Goal: Task Accomplishment & Management: Use online tool/utility

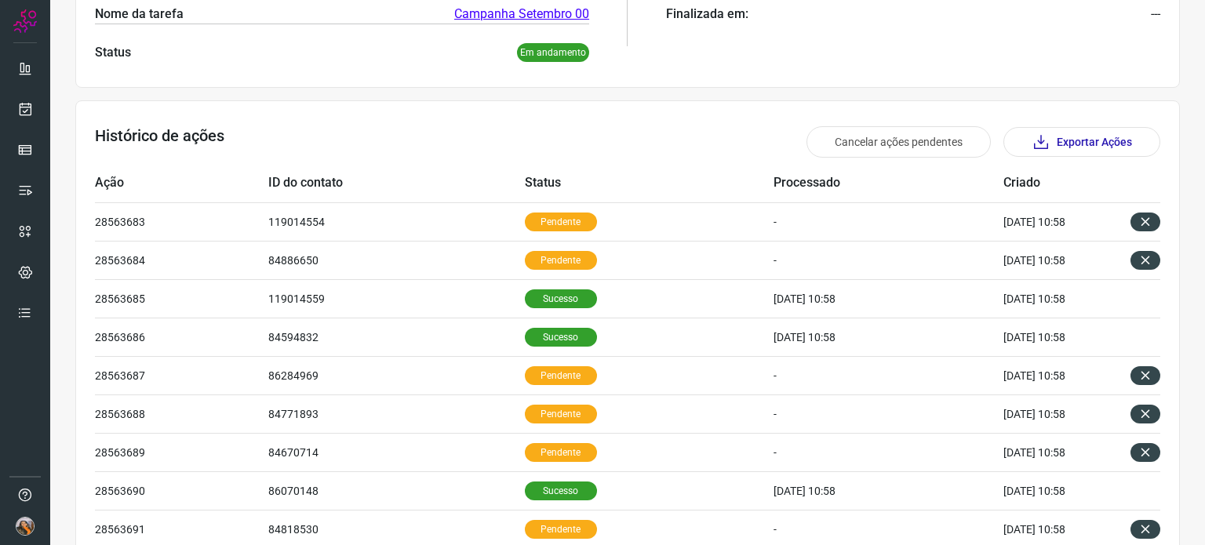
scroll to position [329, 0]
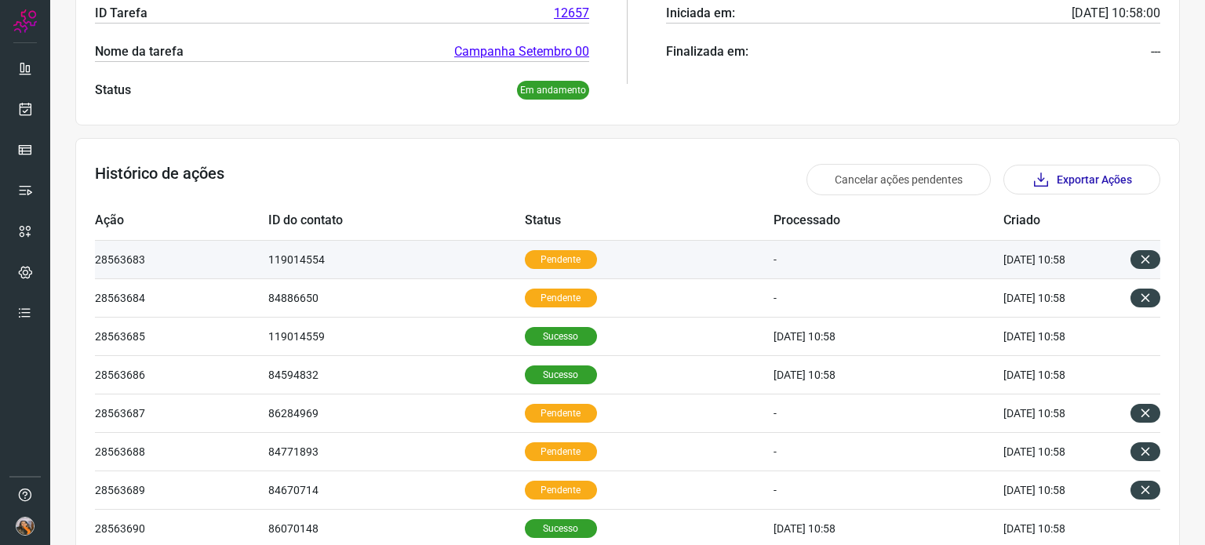
click at [554, 245] on td "Pendente" at bounding box center [649, 259] width 249 height 38
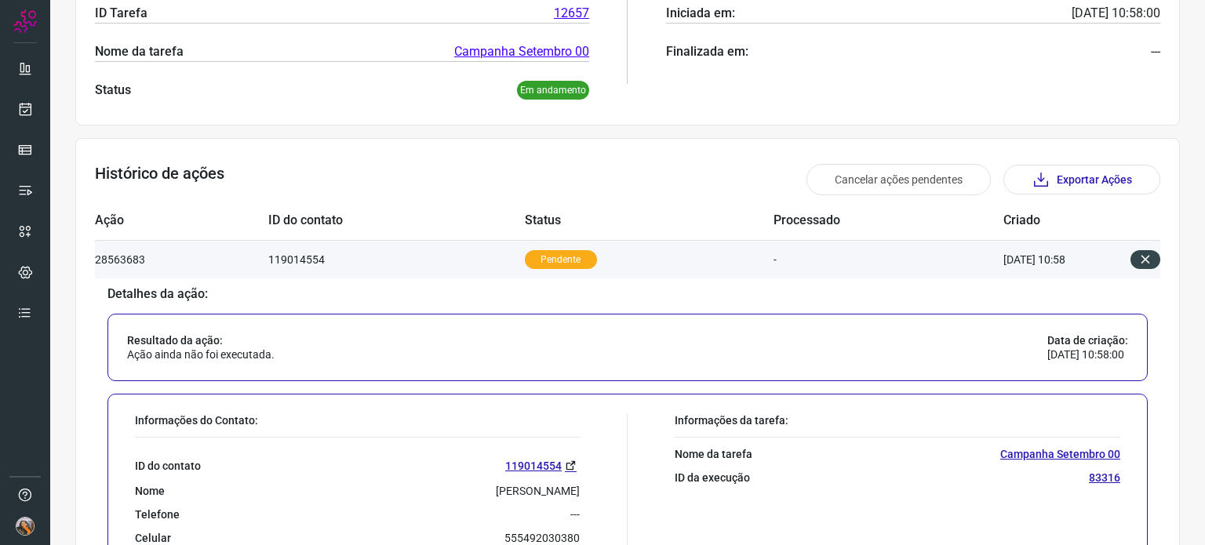
click at [552, 260] on p "Pendente" at bounding box center [561, 259] width 72 height 19
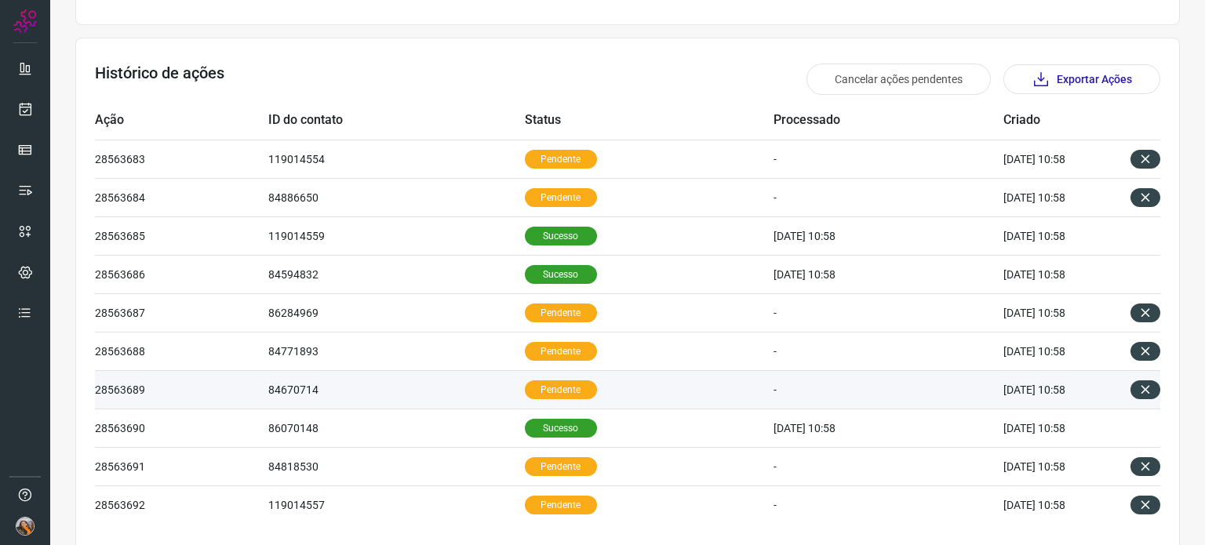
scroll to position [486, 0]
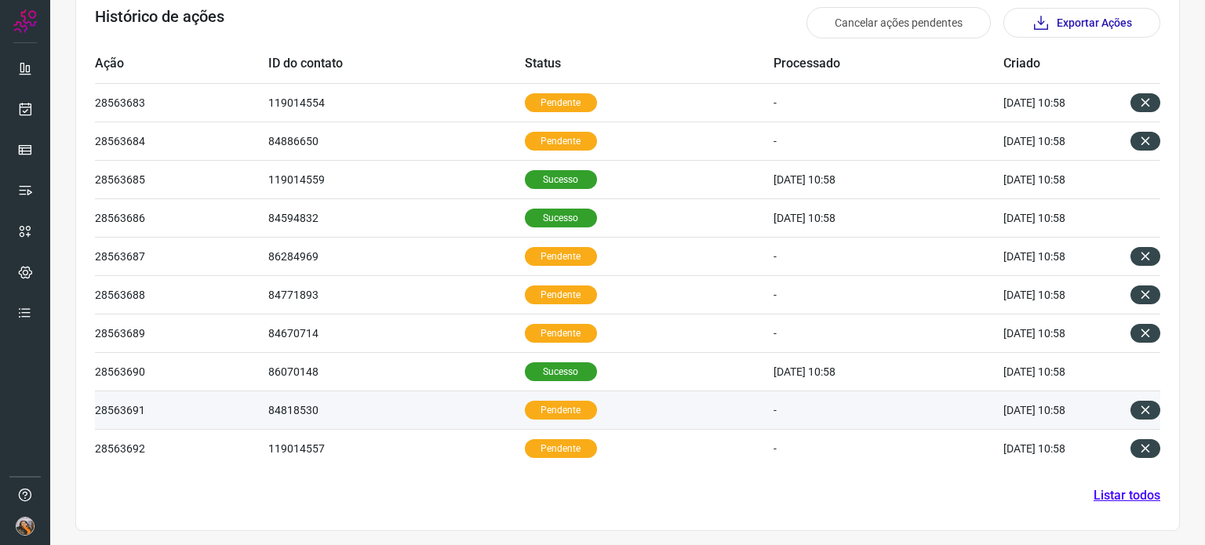
click at [577, 404] on td "Pendente" at bounding box center [649, 410] width 249 height 38
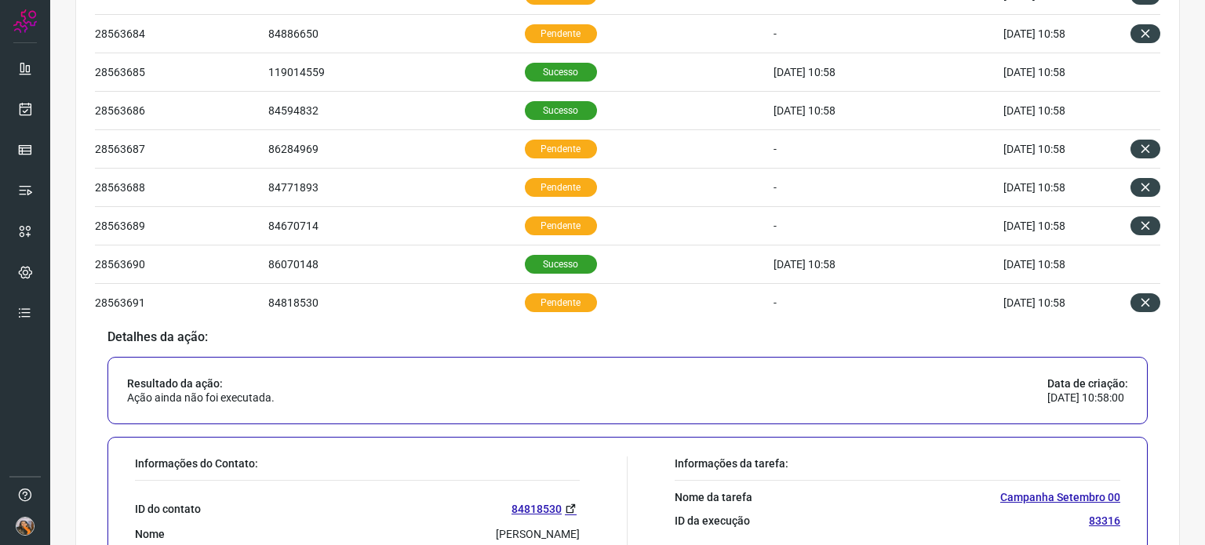
scroll to position [788, 0]
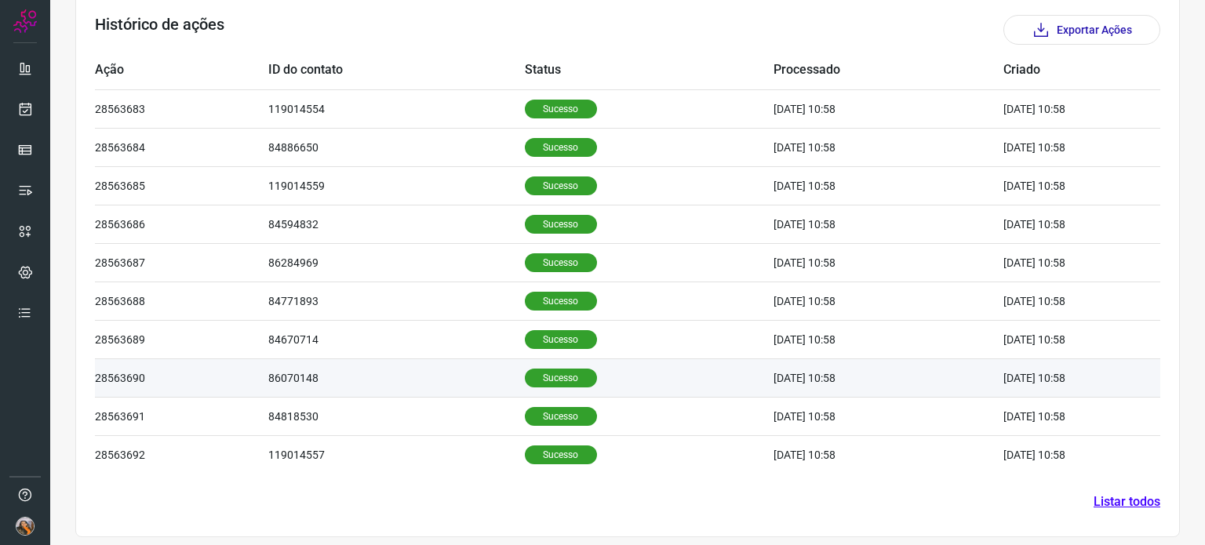
scroll to position [485, 0]
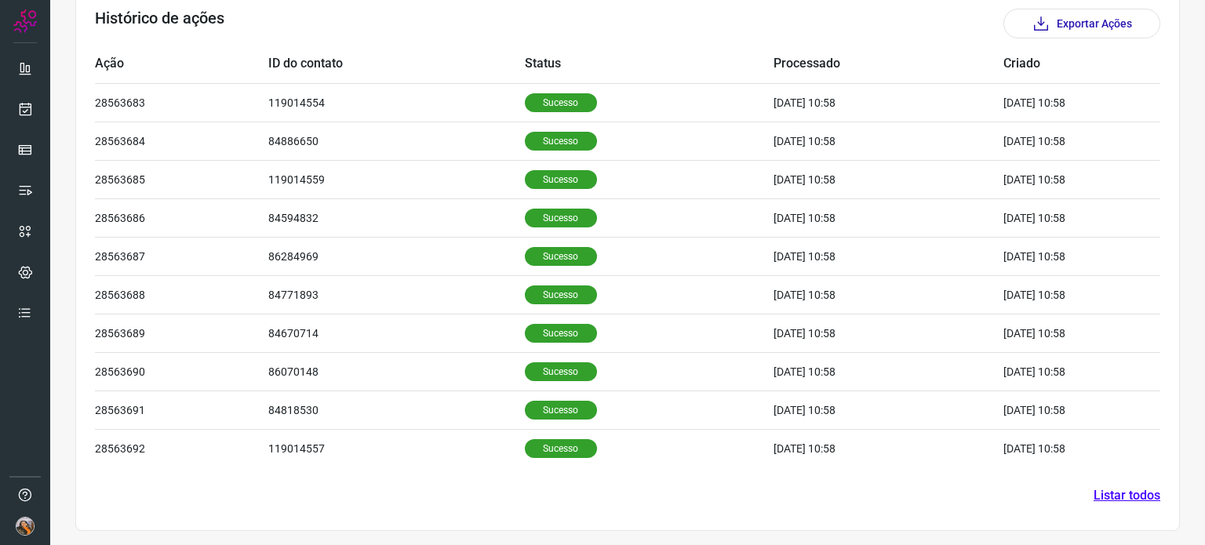
click at [1105, 496] on link "Listar todos" at bounding box center [1127, 495] width 67 height 19
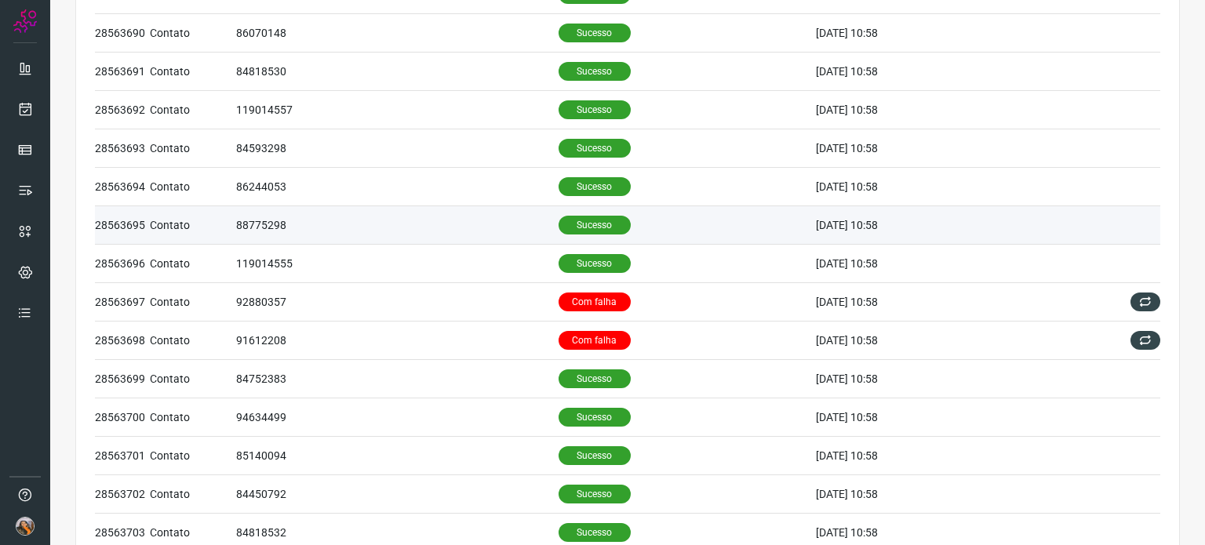
scroll to position [471, 0]
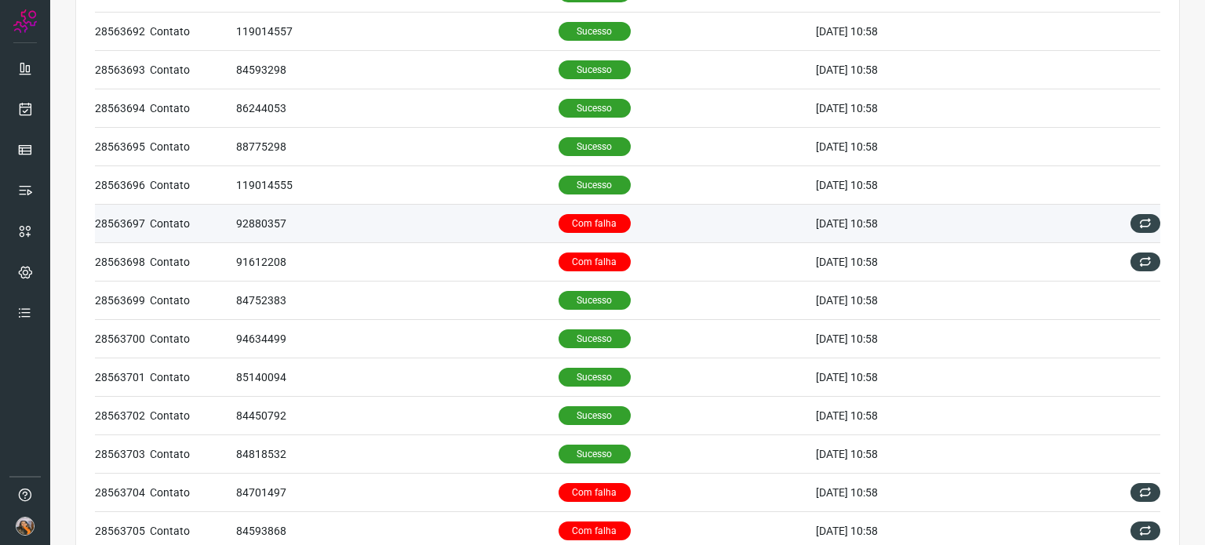
click at [599, 220] on p "Com falha" at bounding box center [595, 223] width 72 height 19
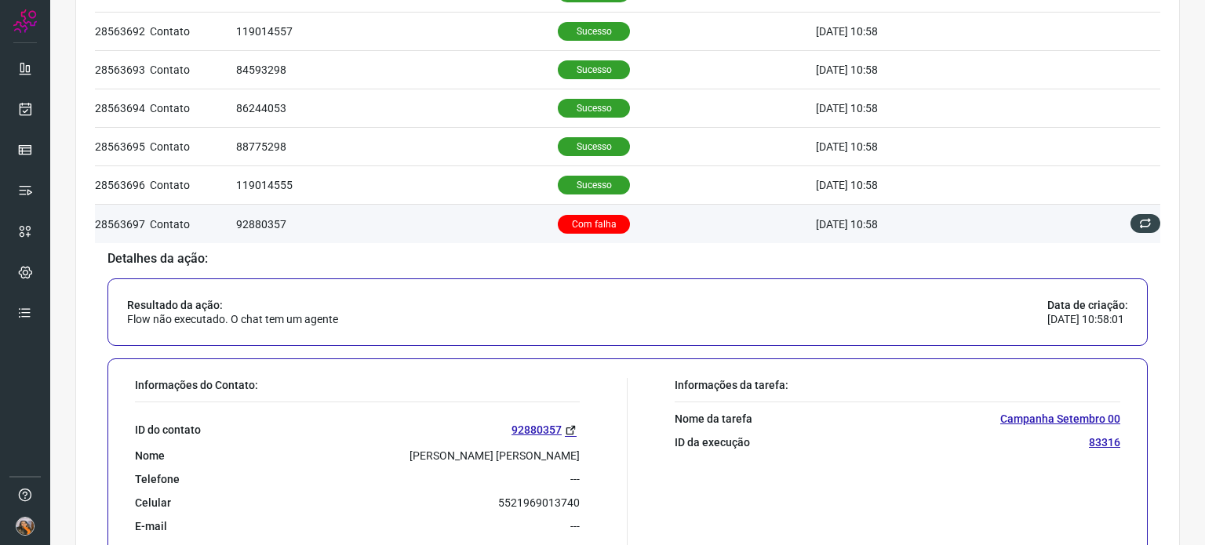
click at [580, 228] on p "Com falha" at bounding box center [594, 224] width 72 height 19
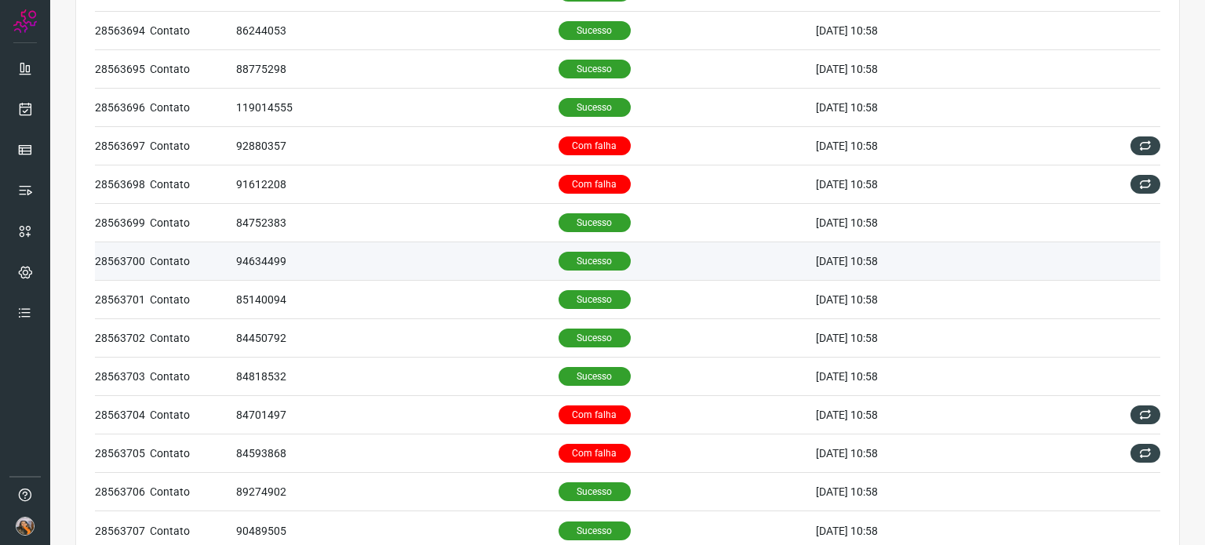
scroll to position [549, 0]
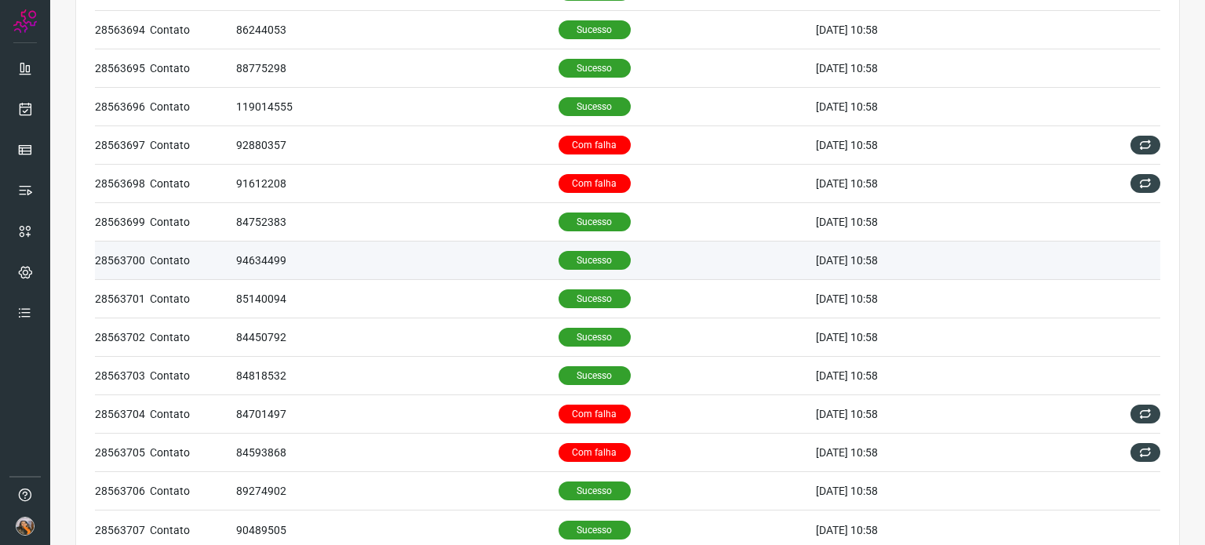
drag, startPoint x: 604, startPoint y: 268, endPoint x: 597, endPoint y: 257, distance: 13.1
click at [603, 268] on p "Sucesso" at bounding box center [595, 260] width 72 height 19
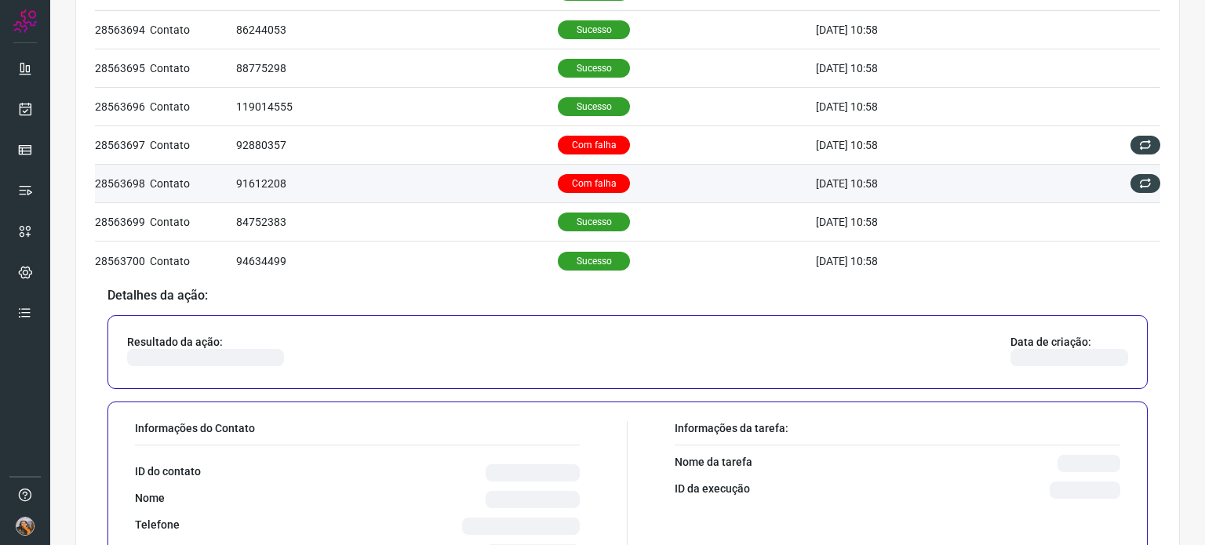
click at [585, 184] on p "Com falha" at bounding box center [594, 183] width 72 height 19
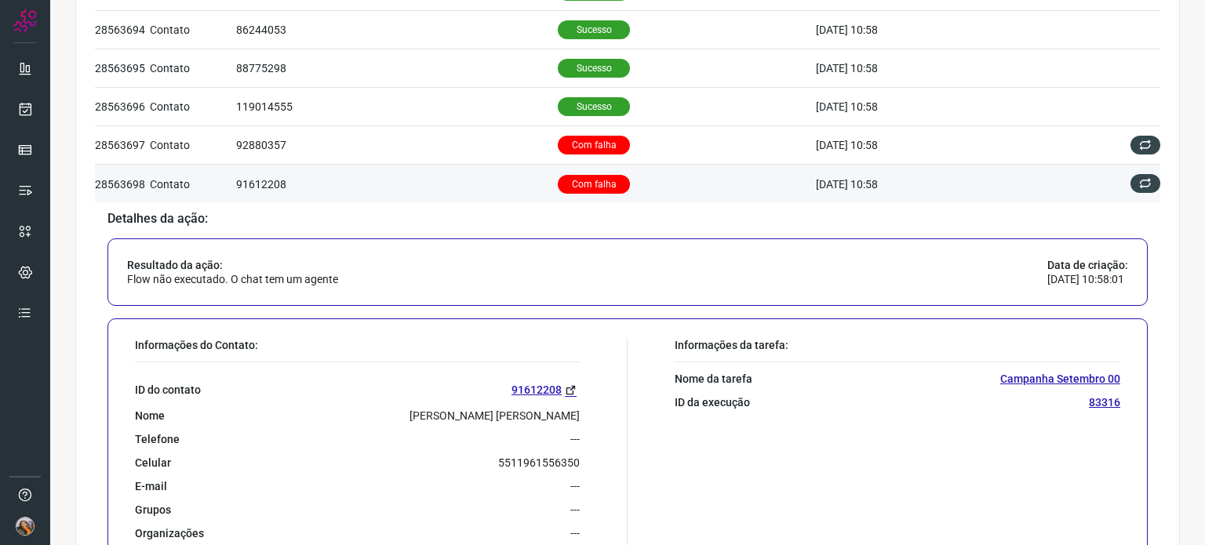
click at [584, 185] on p "Com falha" at bounding box center [594, 184] width 72 height 19
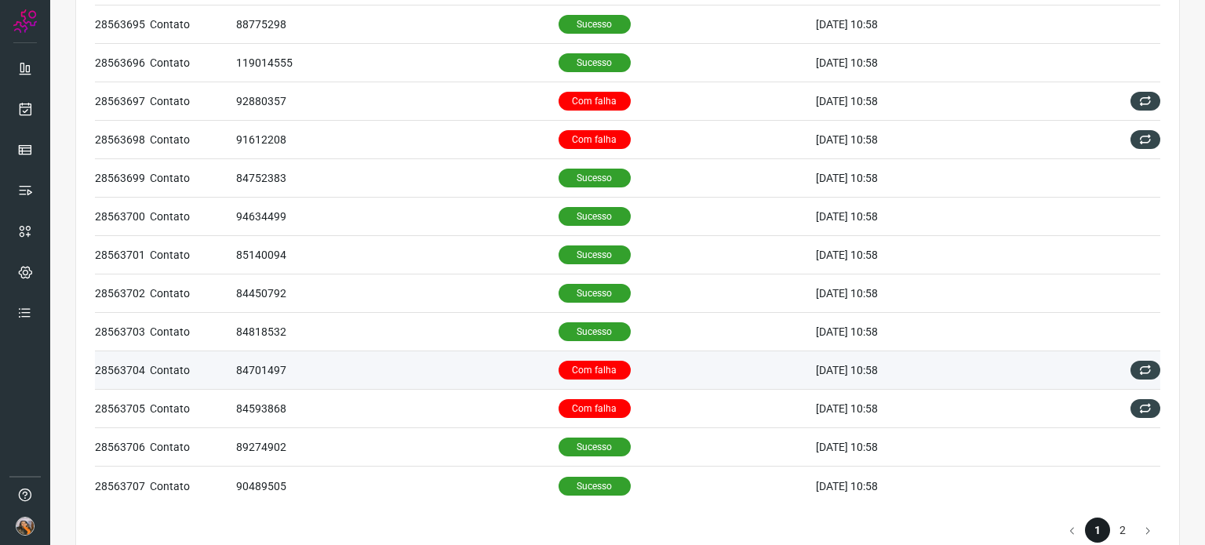
scroll to position [643, 0]
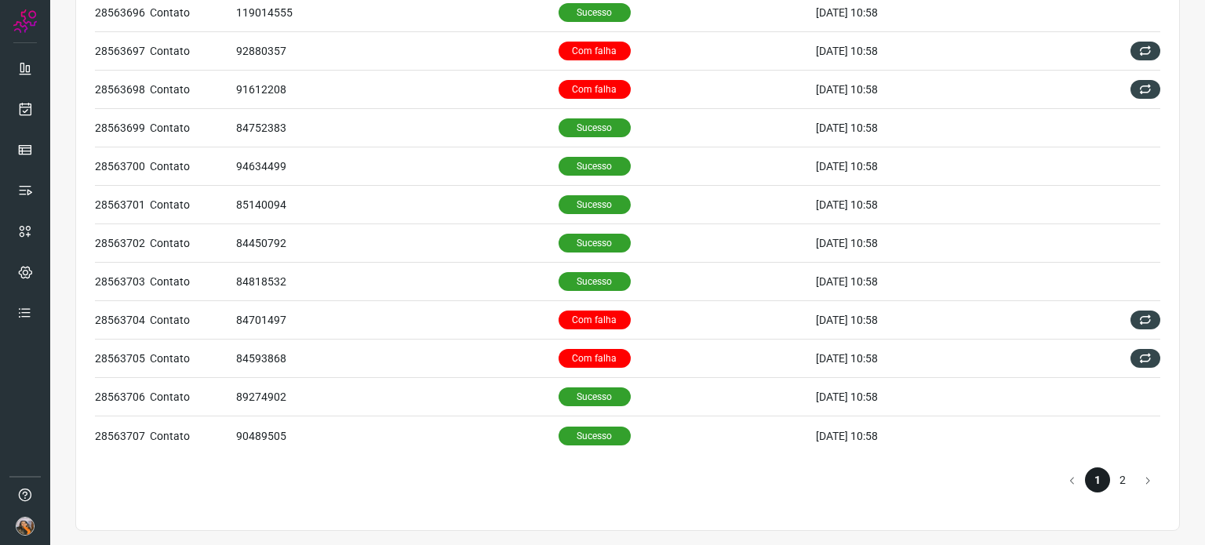
click at [1114, 480] on li "2" at bounding box center [1122, 480] width 25 height 25
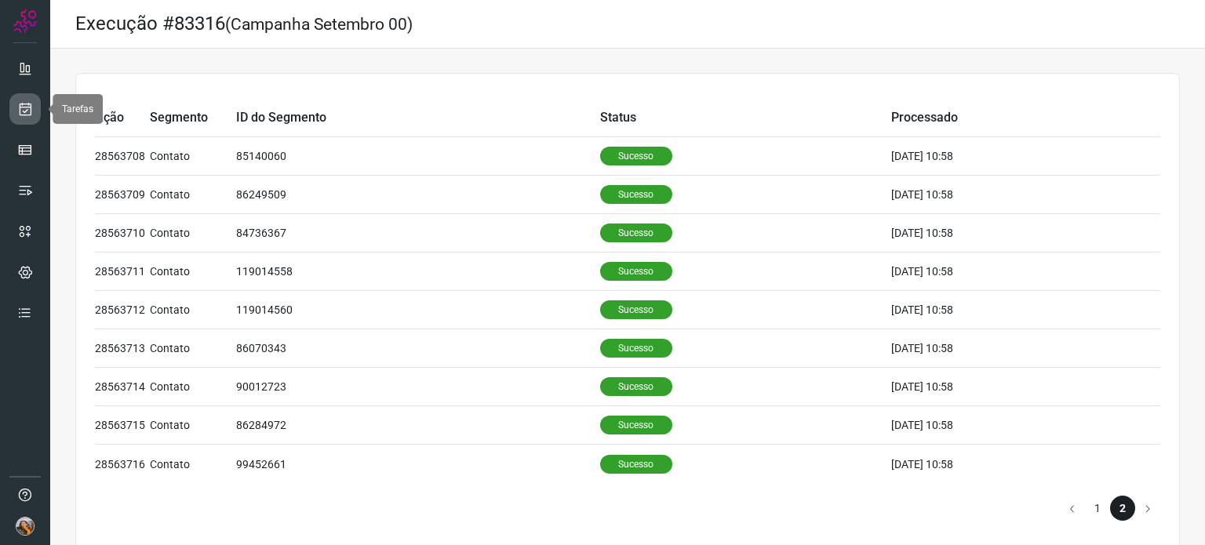
click at [24, 107] on icon at bounding box center [25, 109] width 16 height 16
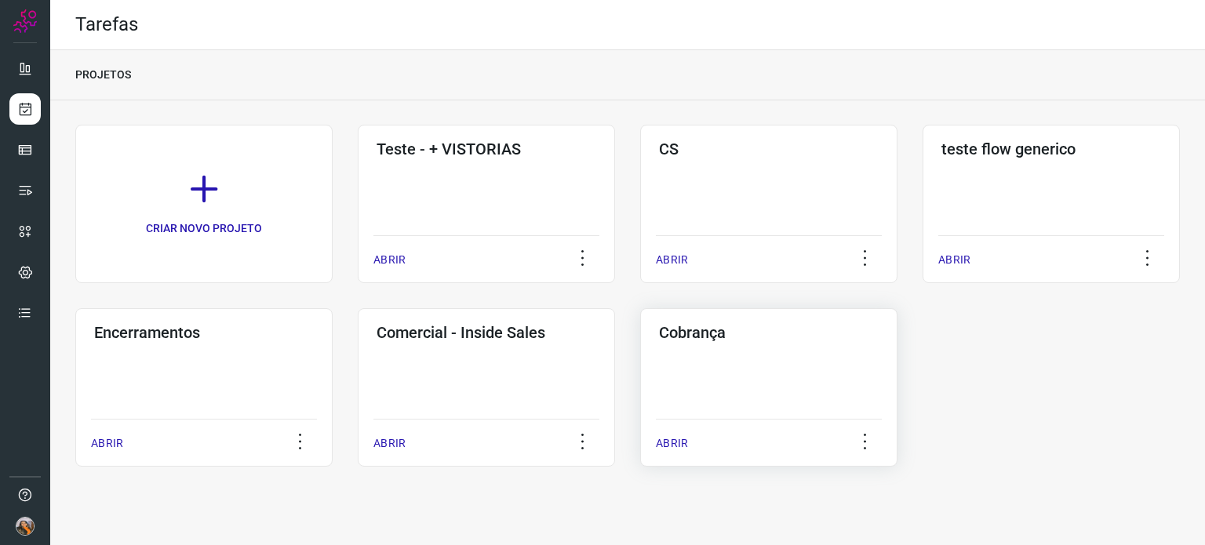
click at [766, 349] on div "Cobrança ABRIR" at bounding box center [768, 387] width 257 height 158
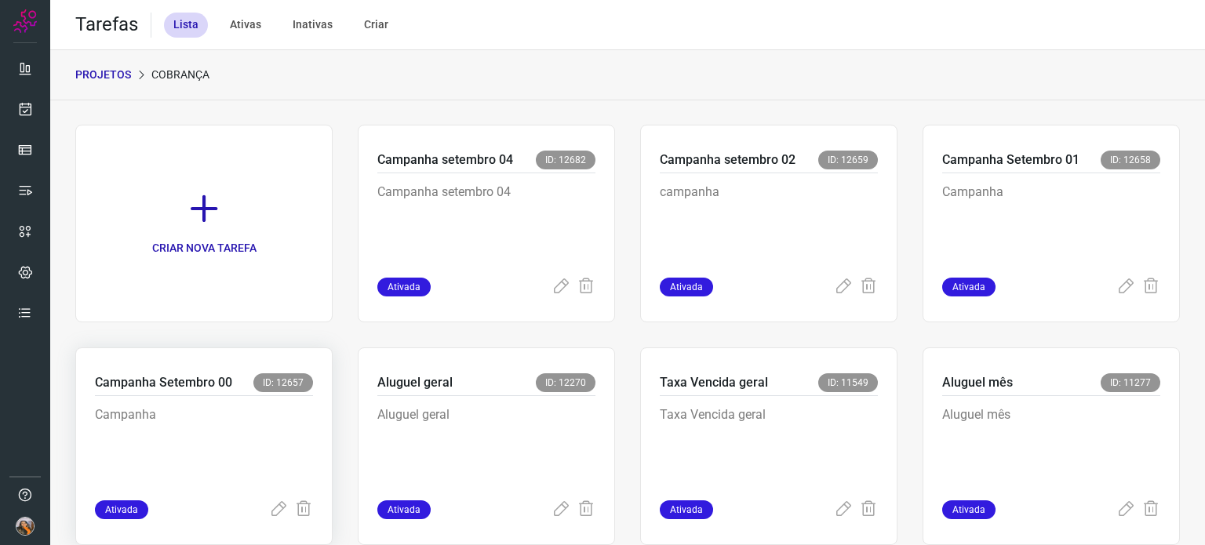
click at [209, 424] on p "Campanha" at bounding box center [204, 445] width 218 height 78
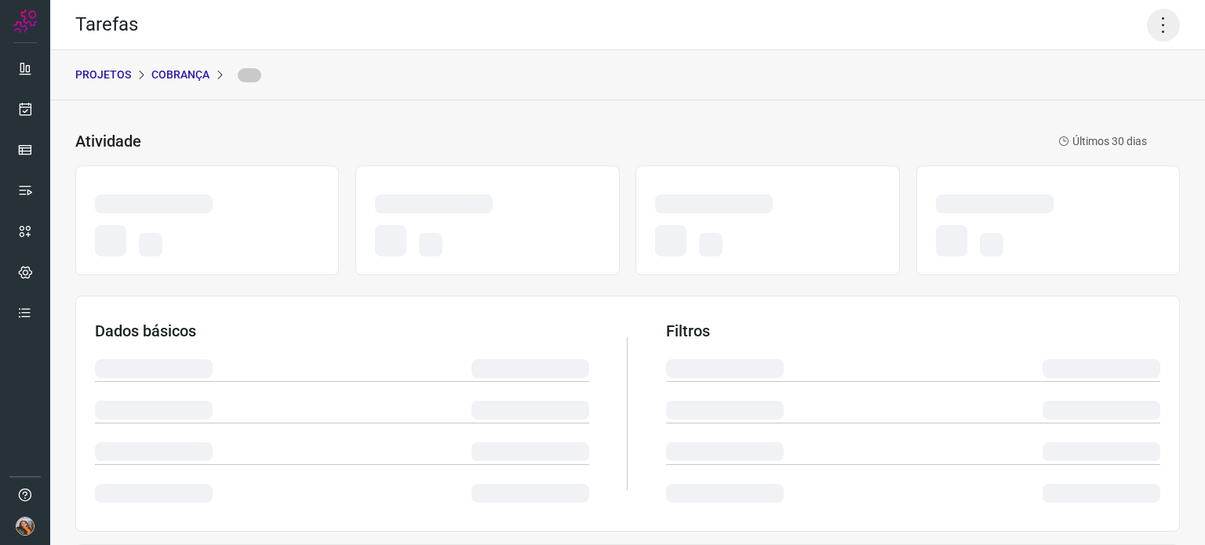
click at [1148, 25] on icon at bounding box center [1163, 25] width 33 height 33
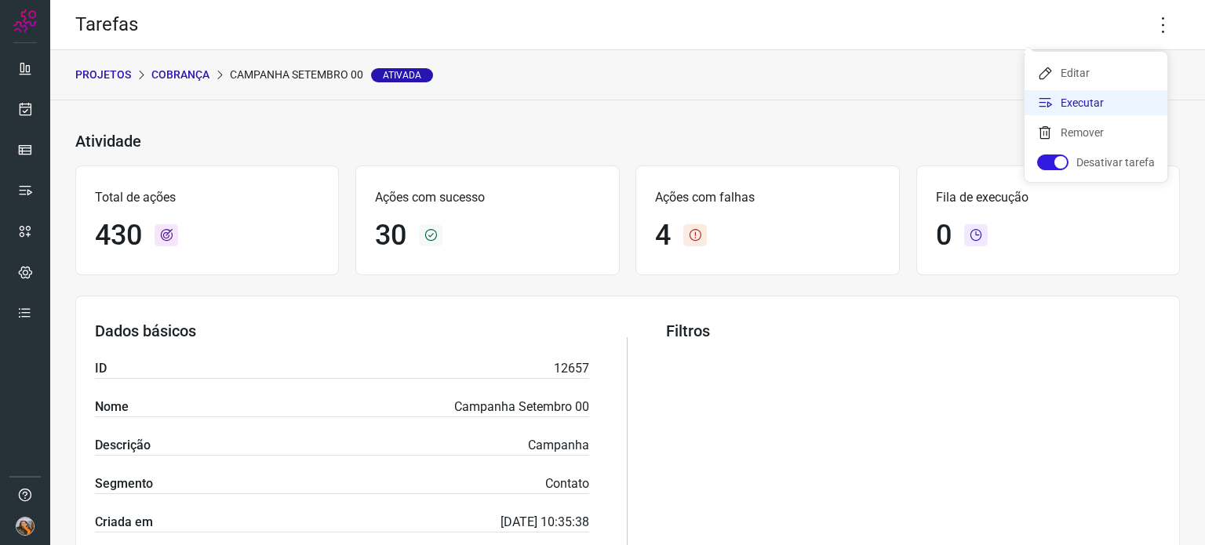
click at [1115, 97] on li "Executar" at bounding box center [1096, 102] width 143 height 25
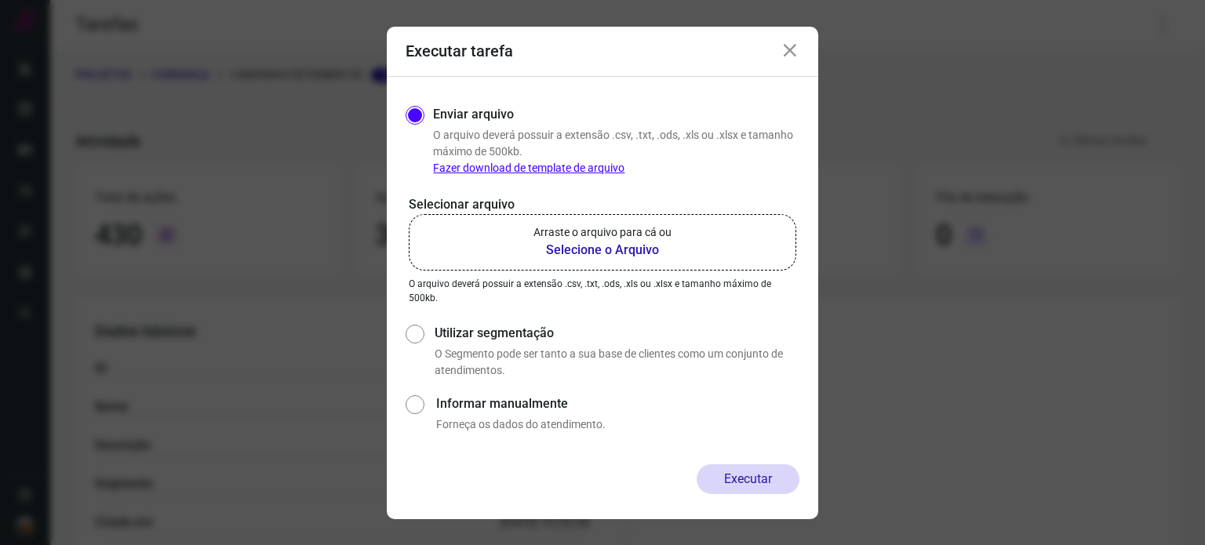
click at [618, 250] on b "Selecione o Arquivo" at bounding box center [602, 250] width 138 height 19
click at [0, 0] on input "Arraste o arquivo para cá ou Selecione o Arquivo" at bounding box center [0, 0] width 0 height 0
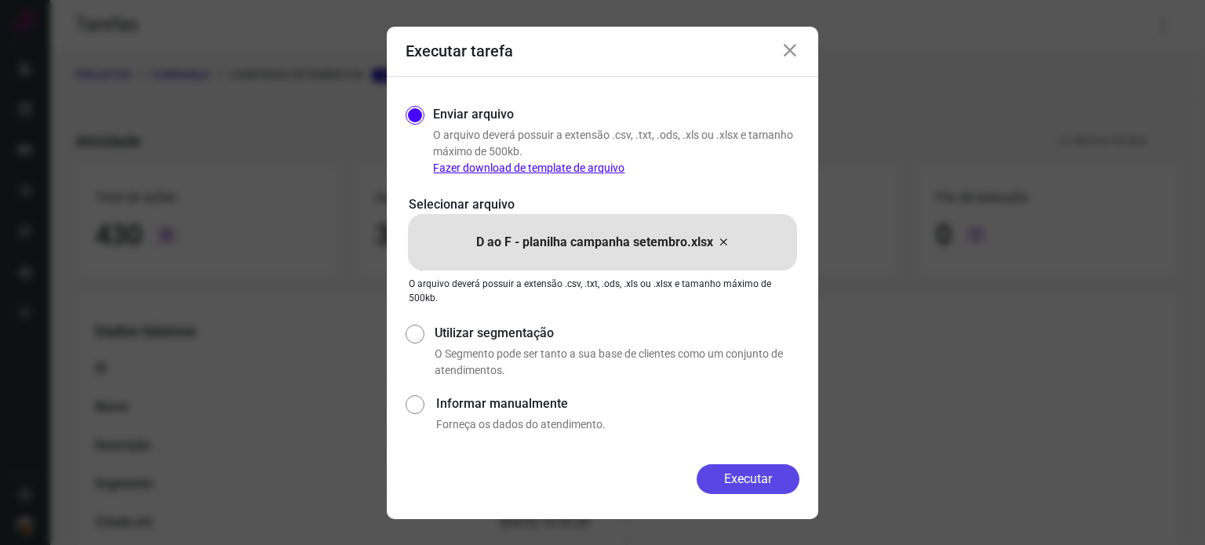
click at [774, 479] on button "Executar" at bounding box center [748, 479] width 103 height 30
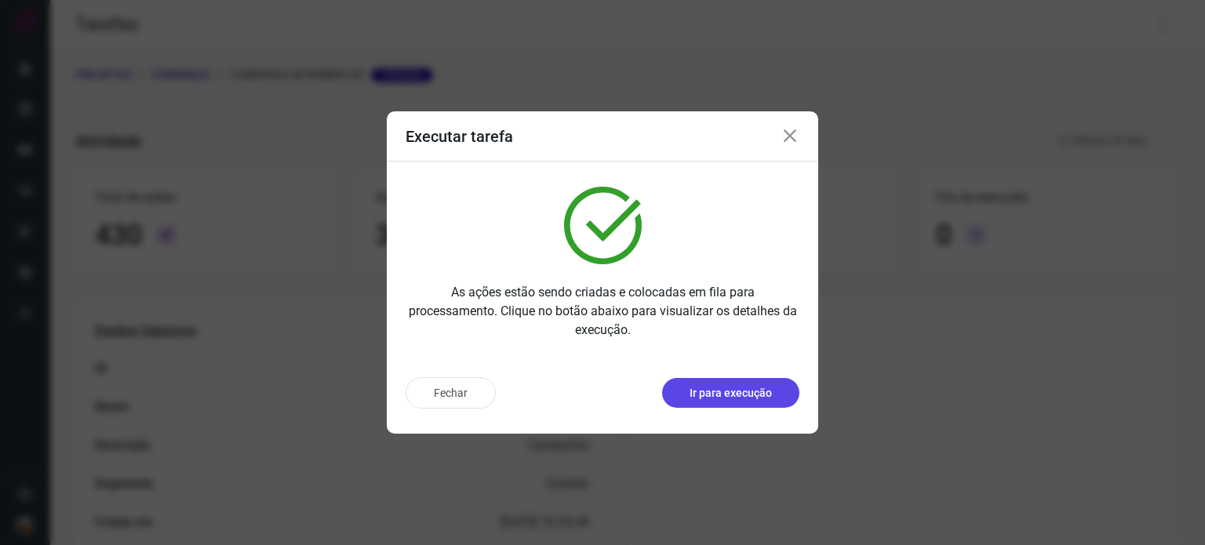
click at [741, 392] on p "Ir para execução" at bounding box center [731, 393] width 82 height 16
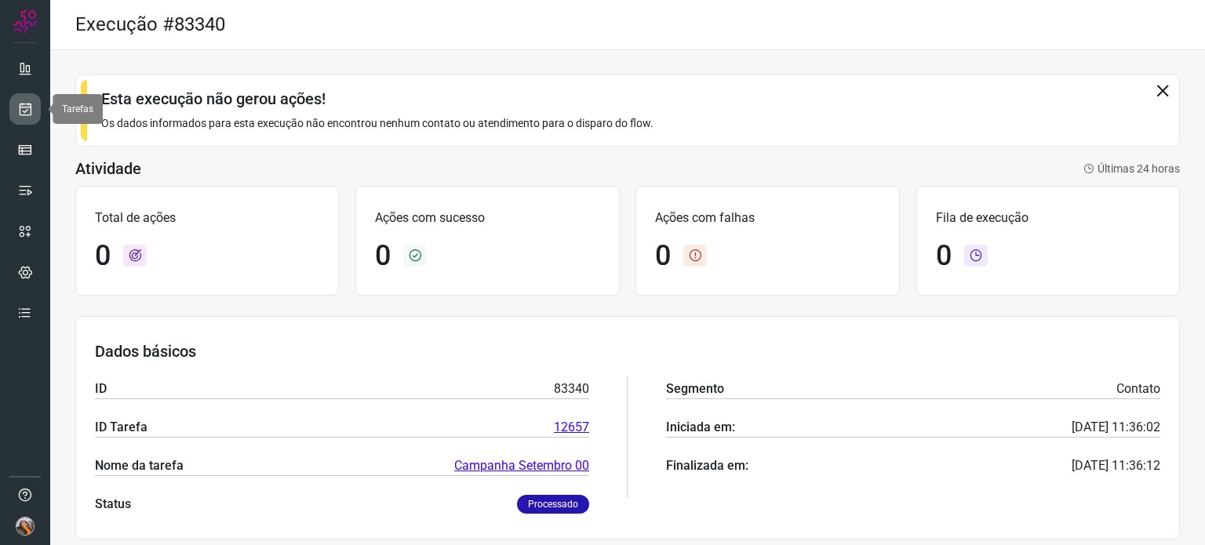
click at [20, 113] on icon at bounding box center [25, 109] width 16 height 16
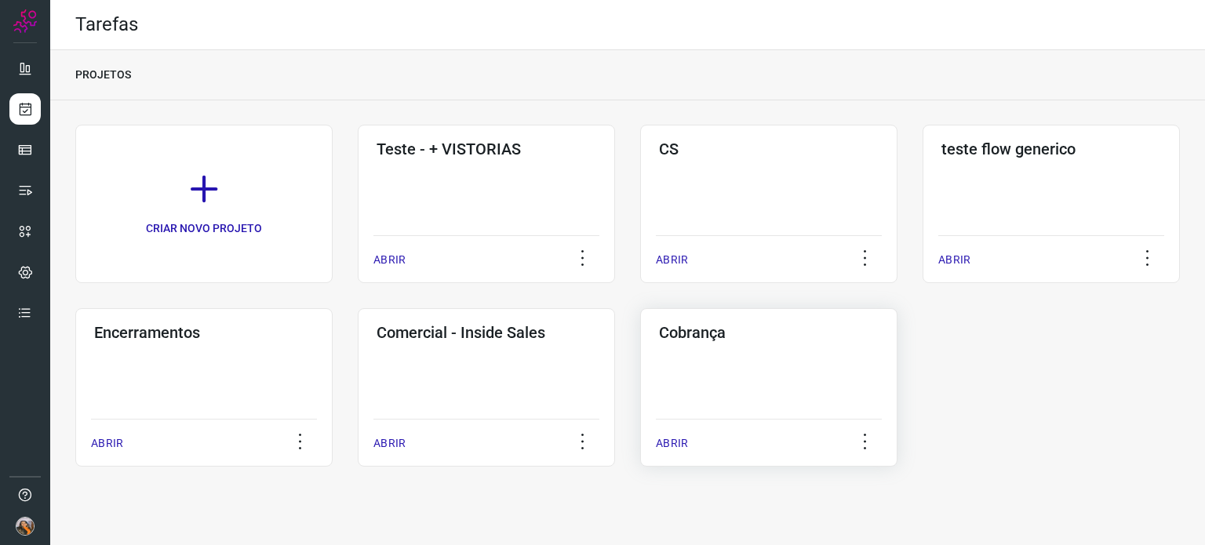
click at [786, 391] on div "Cobrança ABRIR" at bounding box center [768, 387] width 257 height 158
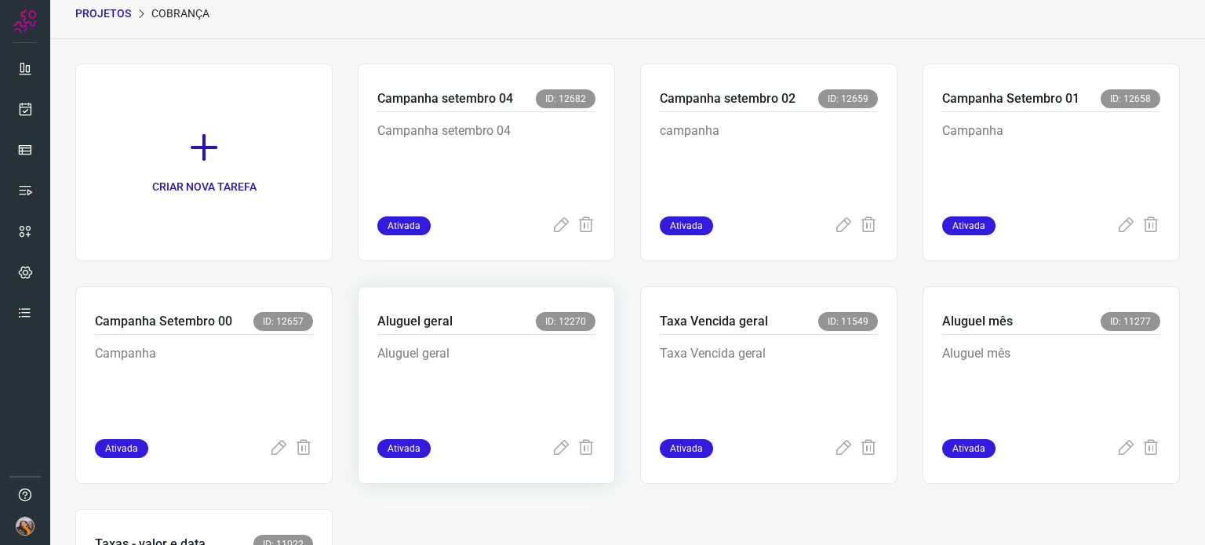
scroll to position [78, 0]
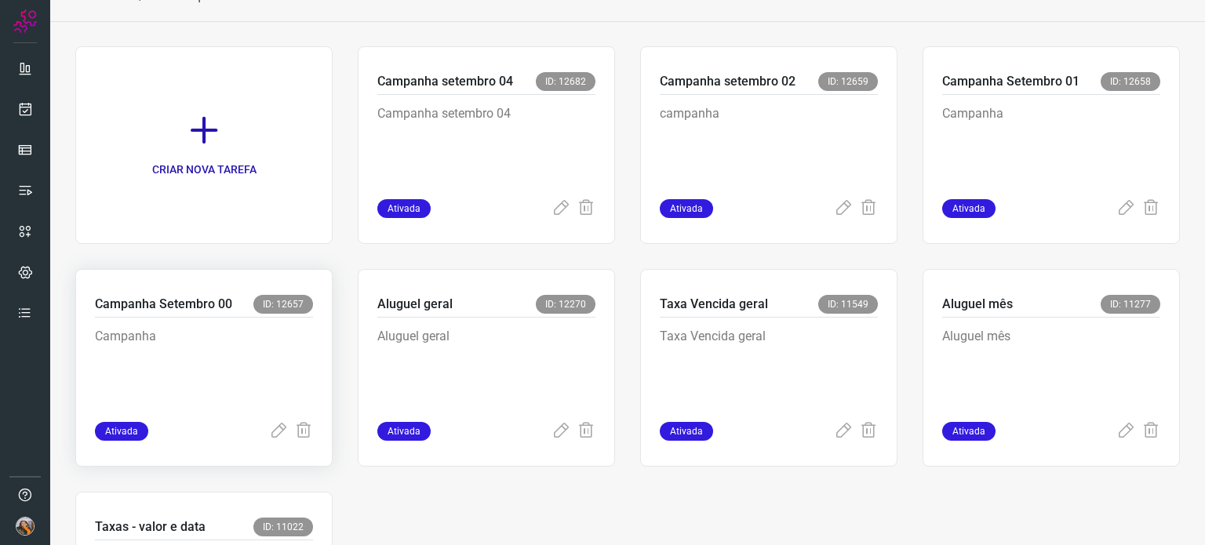
click at [223, 332] on p "Campanha" at bounding box center [204, 366] width 218 height 78
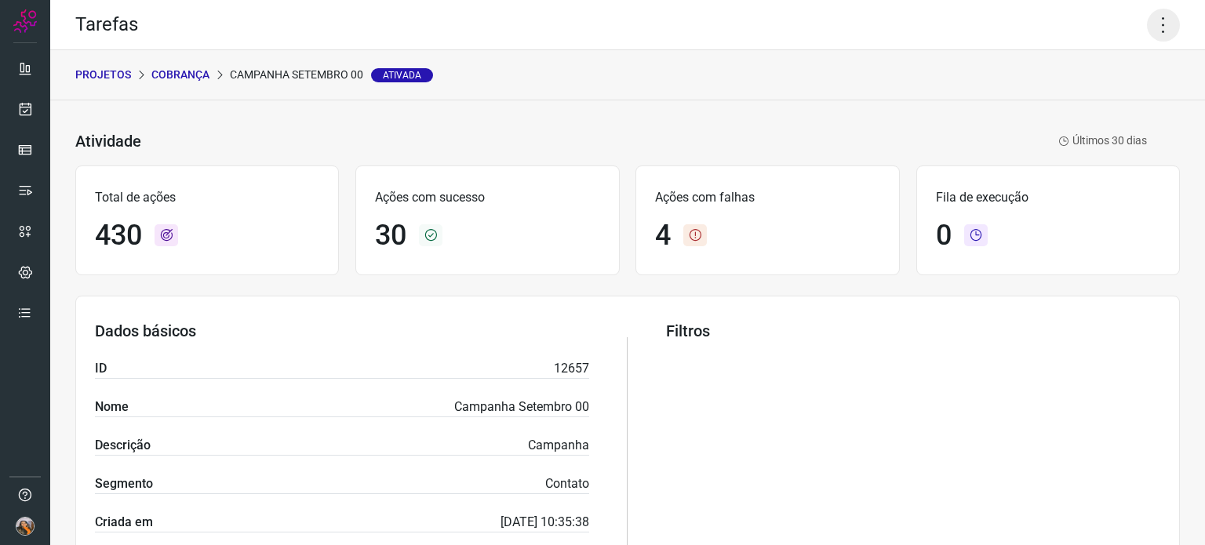
click at [1147, 27] on icon at bounding box center [1163, 25] width 33 height 33
click at [1116, 100] on li "Executar" at bounding box center [1096, 102] width 143 height 25
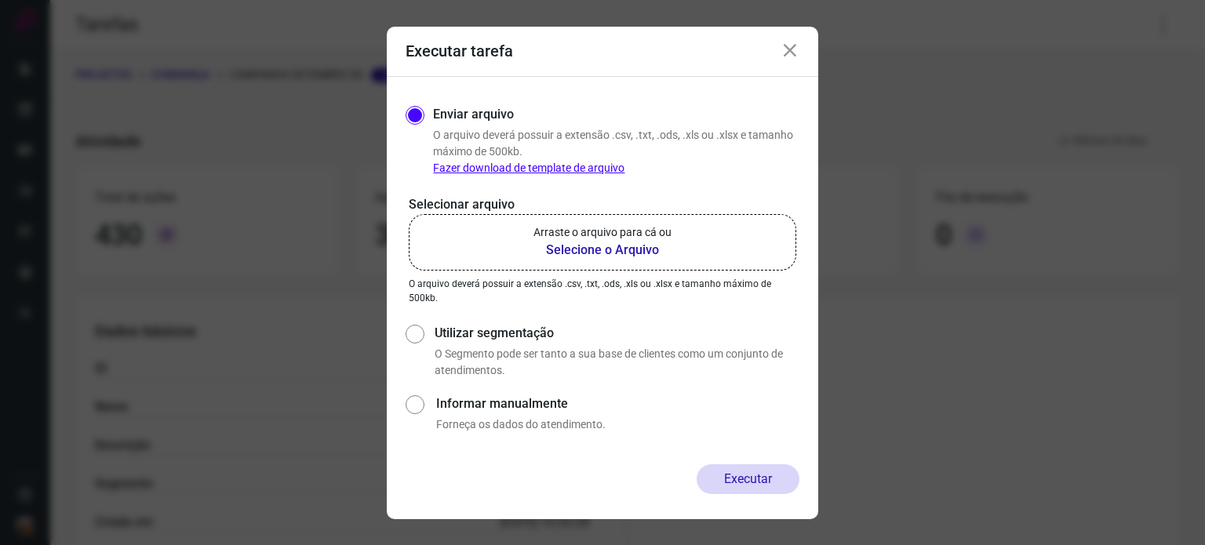
click at [587, 253] on b "Selecione o Arquivo" at bounding box center [602, 250] width 138 height 19
click at [0, 0] on input "Arraste o arquivo para cá ou Selecione o Arquivo" at bounding box center [0, 0] width 0 height 0
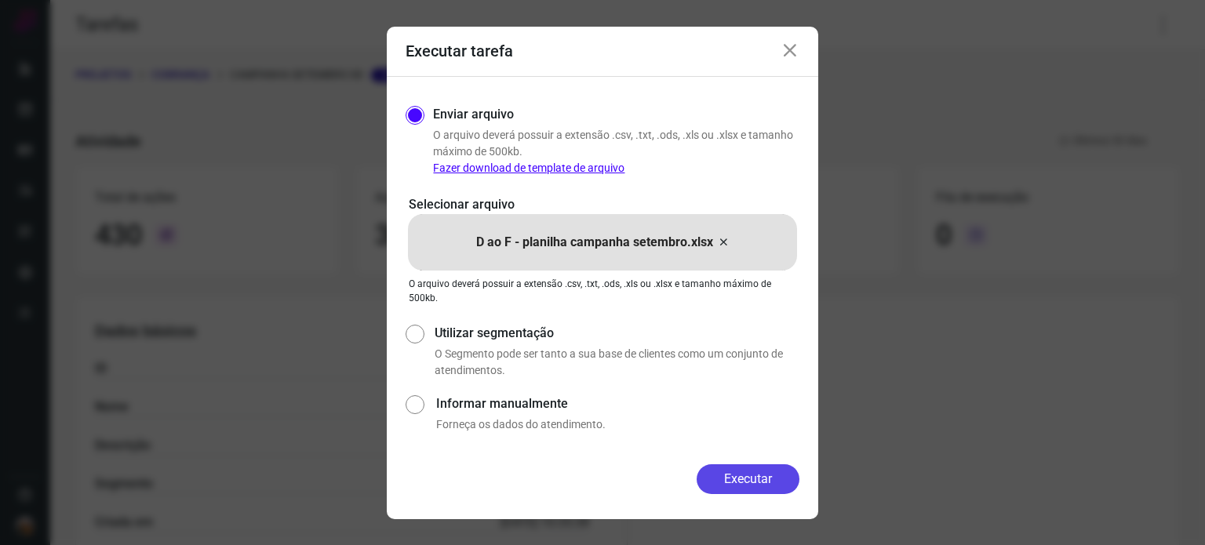
click at [737, 475] on button "Executar" at bounding box center [748, 479] width 103 height 30
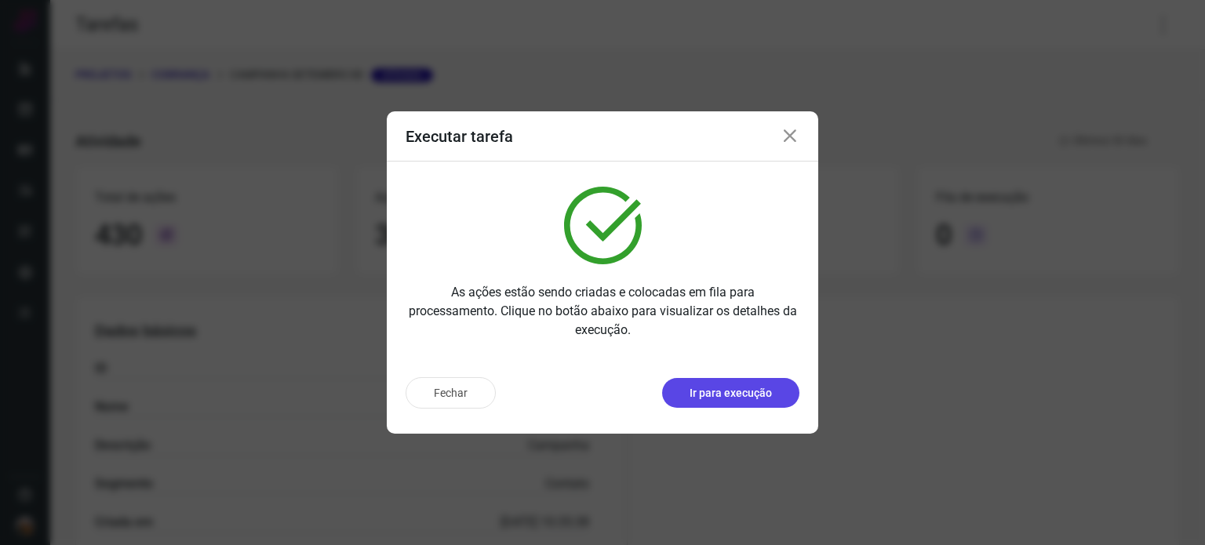
click at [737, 388] on p "Ir para execução" at bounding box center [731, 393] width 82 height 16
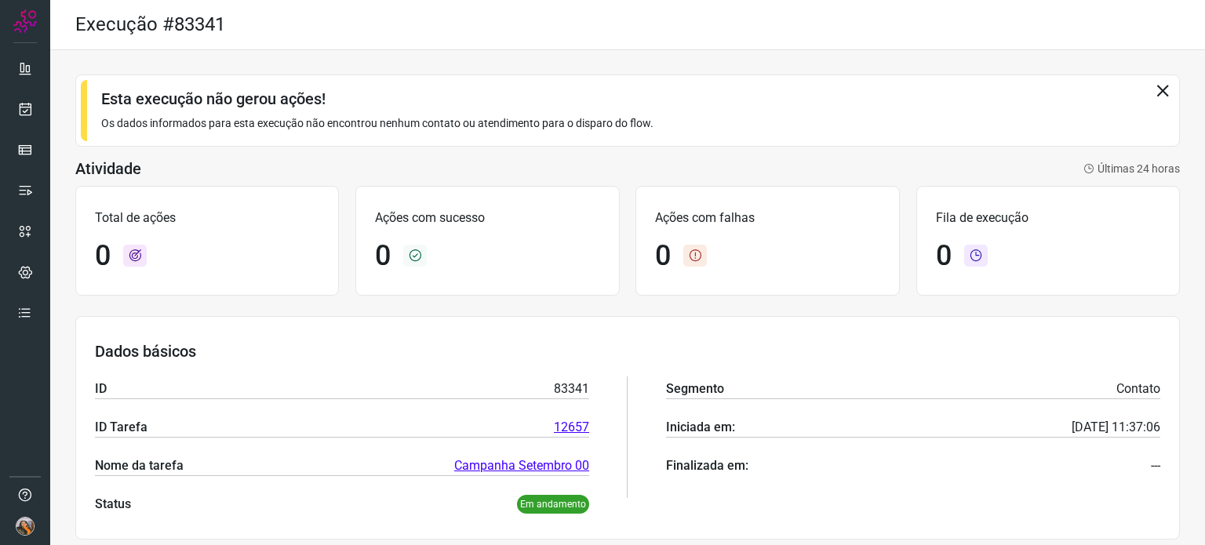
click at [1072, 263] on div "0" at bounding box center [1048, 256] width 224 height 34
